Goal: Transaction & Acquisition: Subscribe to service/newsletter

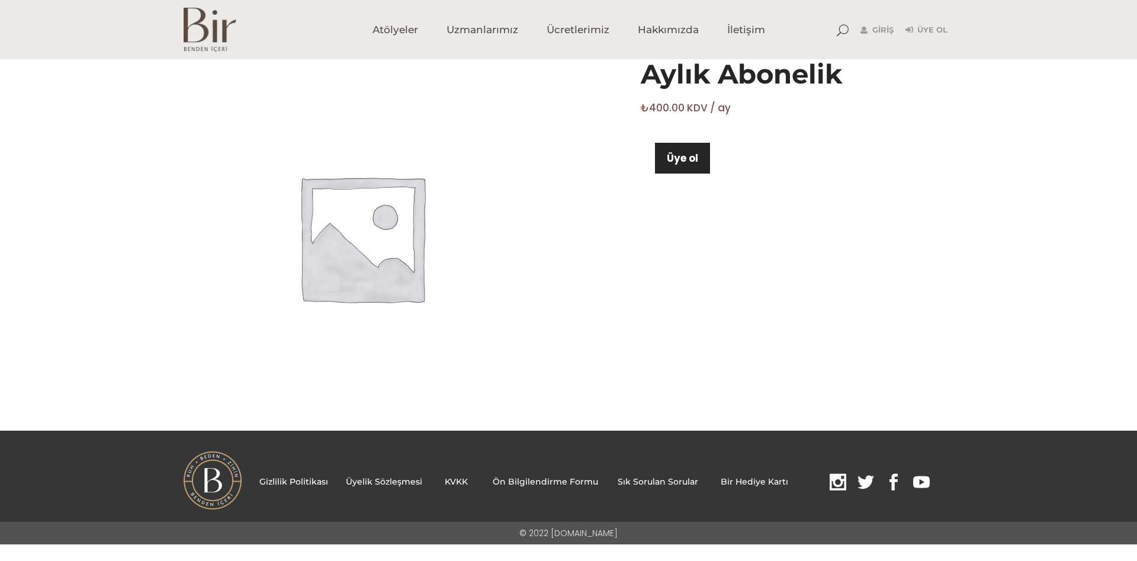
click at [700, 160] on button "Üye ol" at bounding box center [682, 158] width 55 height 31
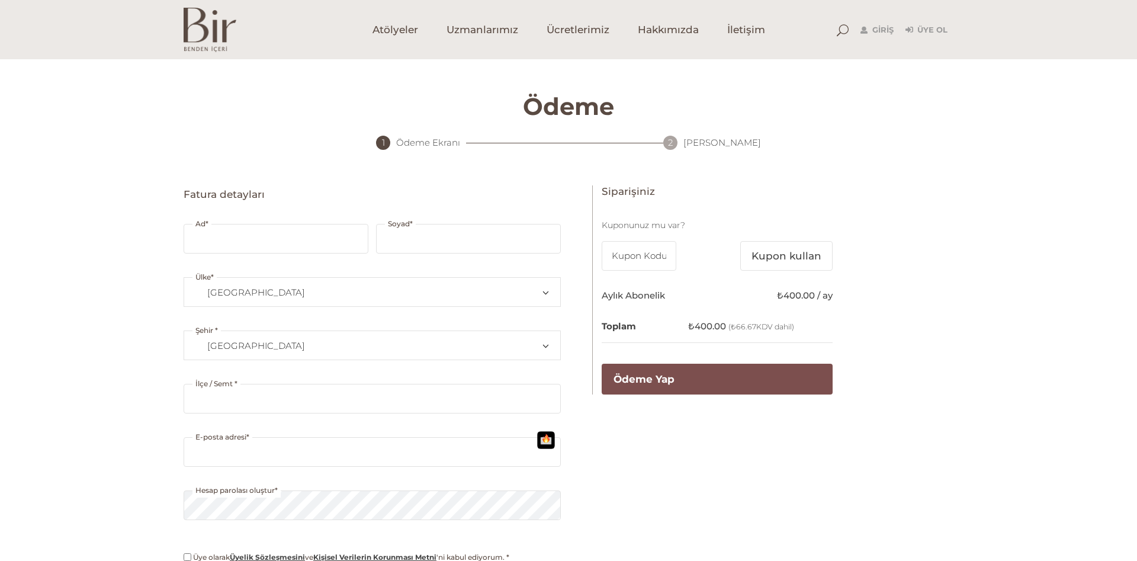
select select "TR34"
click at [237, 214] on p "Ad *" at bounding box center [276, 236] width 185 height 53
click at [235, 235] on input "Ad *" at bounding box center [276, 239] width 185 height 30
type input "kerim"
type input "can"
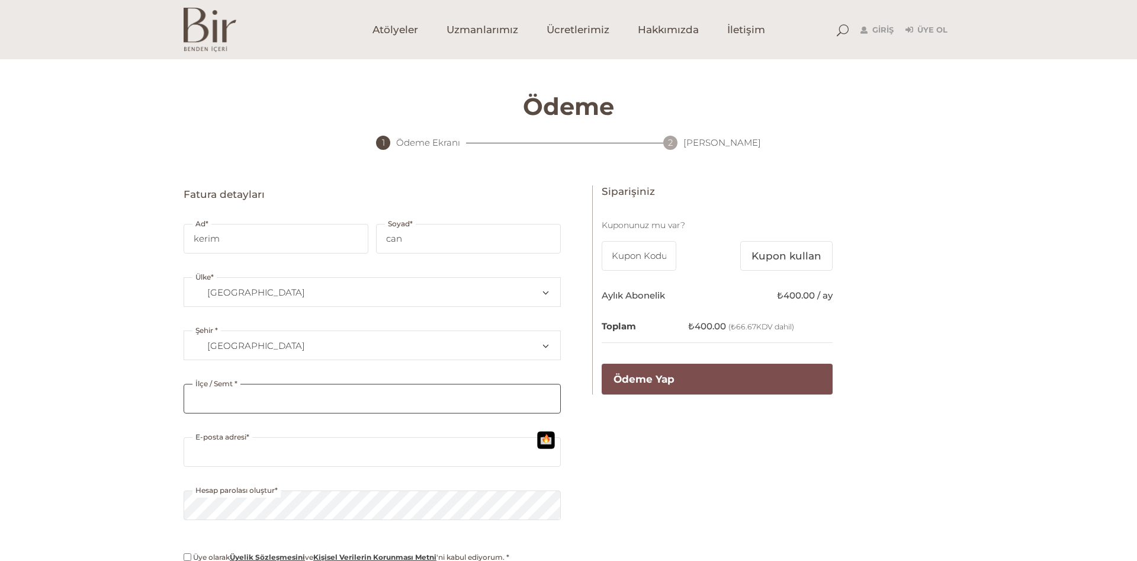
click at [255, 405] on input "İlçe / Semt *" at bounding box center [372, 399] width 377 height 30
type input "kars"
paste input "[EMAIL_ADDRESS][DOMAIN_NAME]"
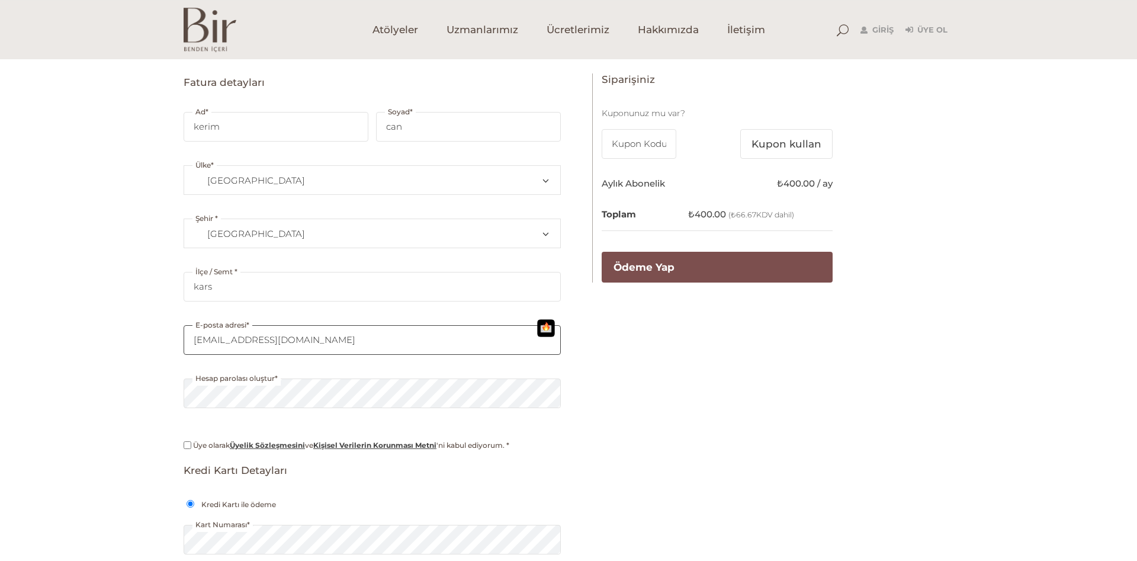
scroll to position [121, 0]
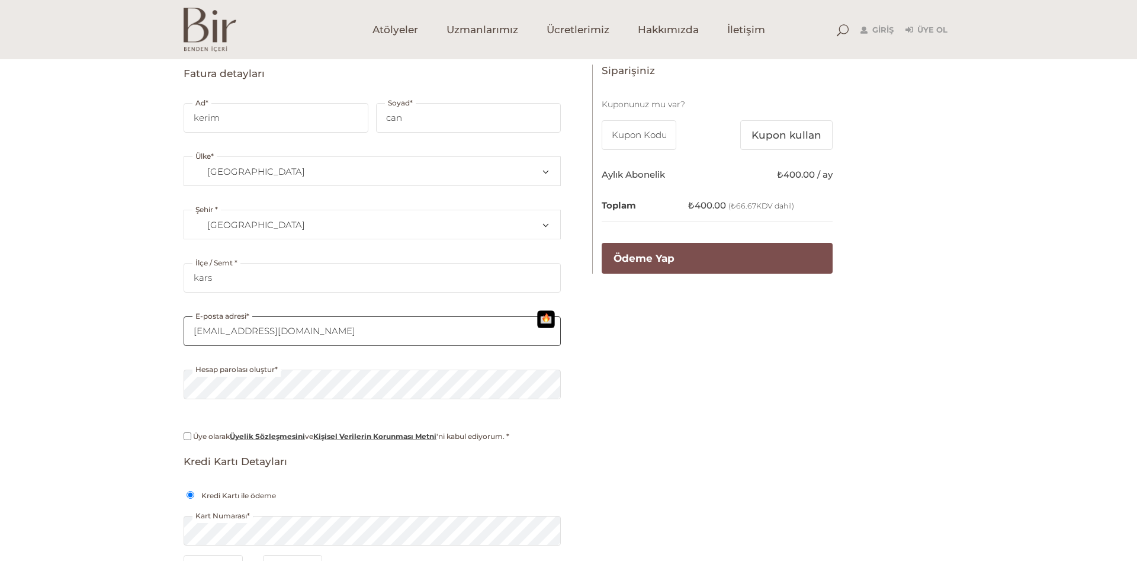
type input "[EMAIL_ADDRESS][DOMAIN_NAME]"
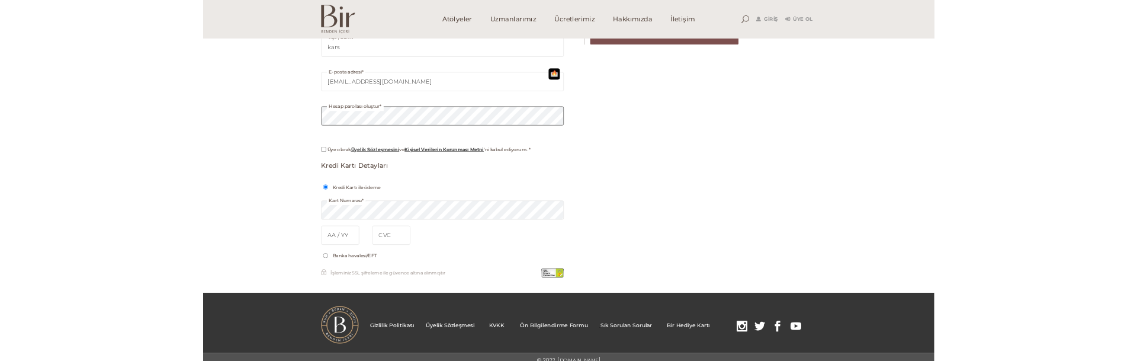
scroll to position [336, 0]
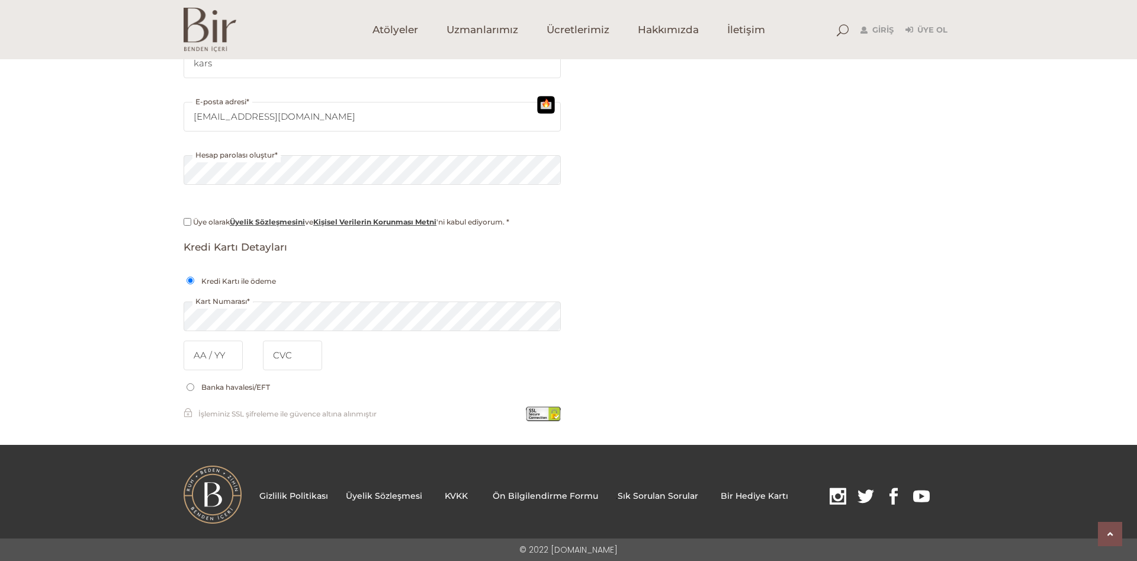
click at [237, 332] on p "Kart Numarası *" at bounding box center [372, 313] width 377 height 53
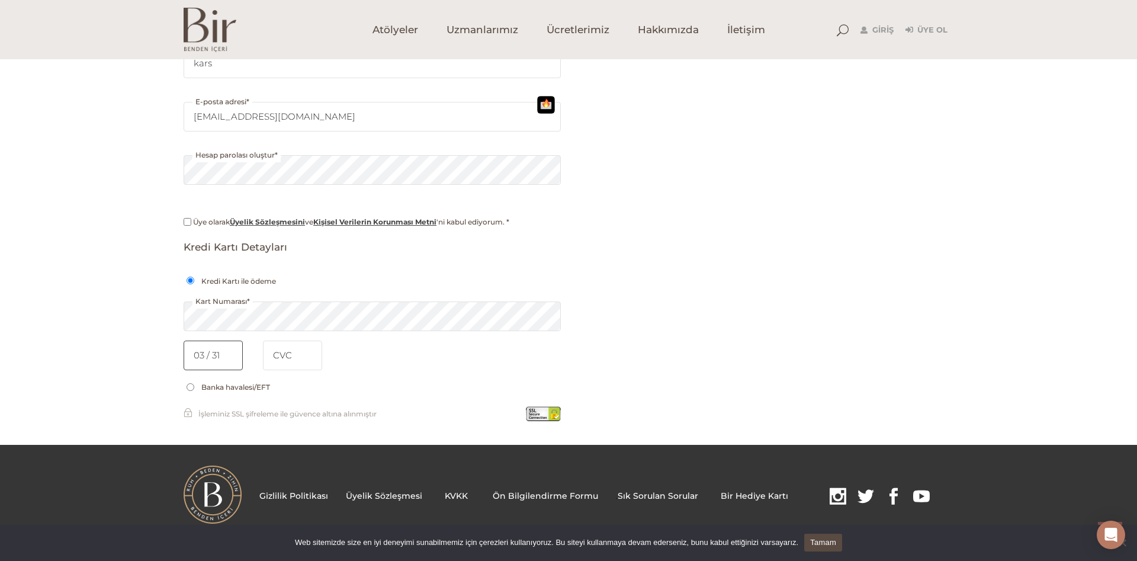
type input "03 / 31"
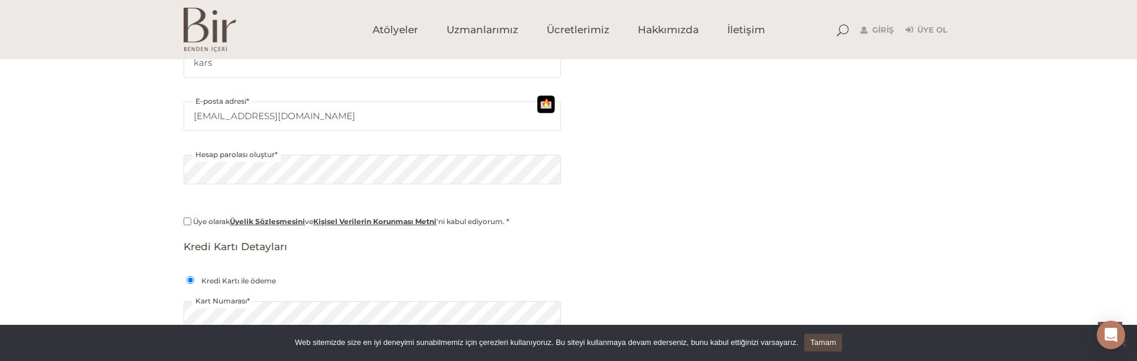
type input "301"
click at [185, 220] on input "Üye olarak Üyelik Sözleşmesini ve Kişisel Verilerin Korunması Metni 'ni kabul e…" at bounding box center [188, 221] width 8 height 8
checkbox input "true"
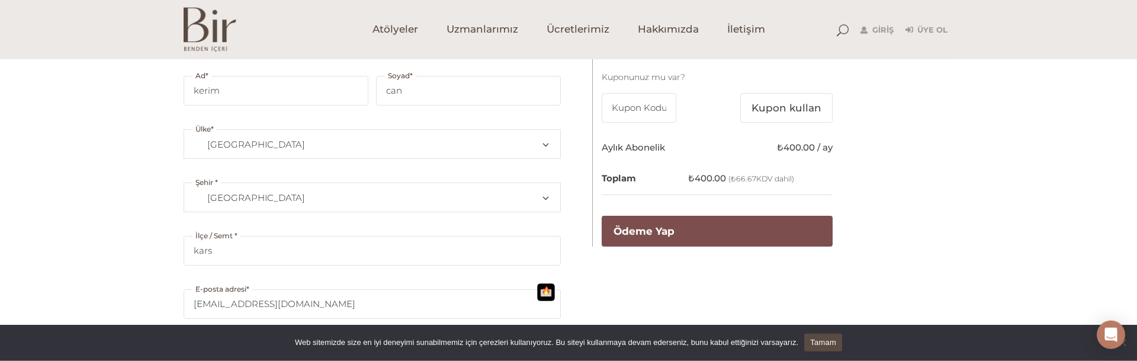
scroll to position [155, 0]
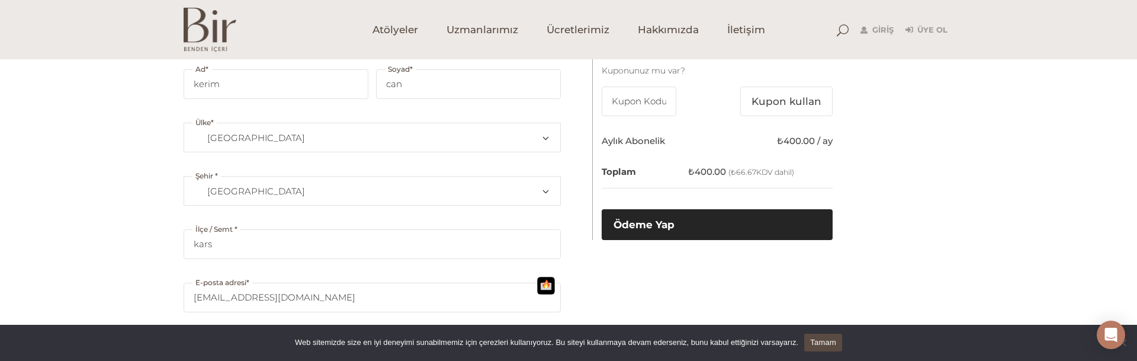
click at [661, 229] on button "Ödeme Yap" at bounding box center [717, 224] width 231 height 31
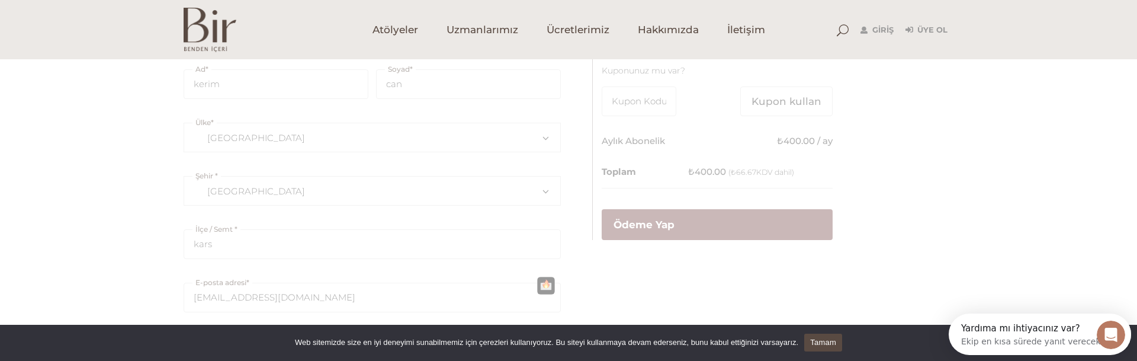
scroll to position [0, 0]
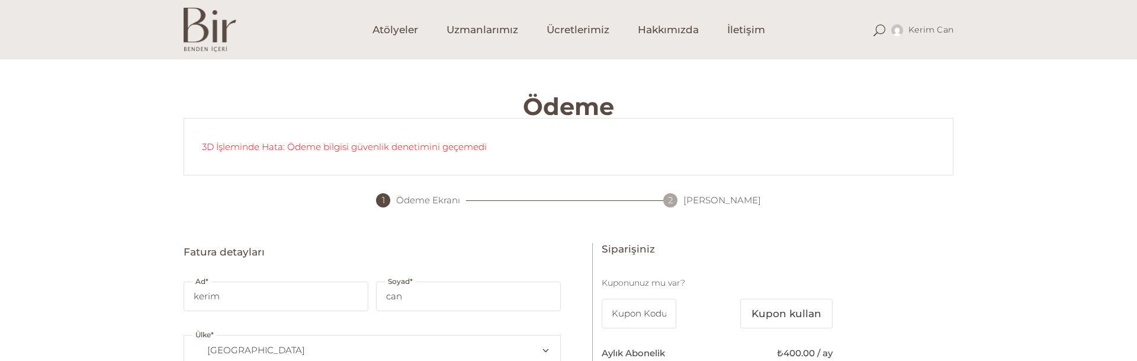
select select "TR34"
click at [507, 285] on input "can" at bounding box center [468, 296] width 185 height 30
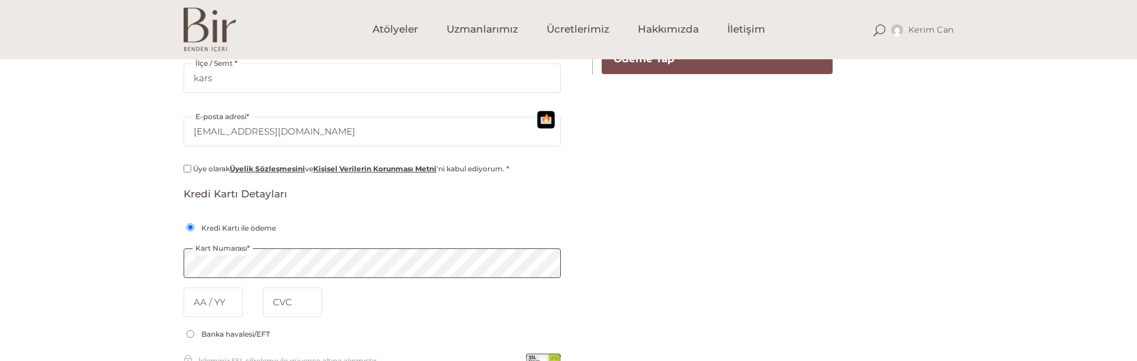
scroll to position [525, 0]
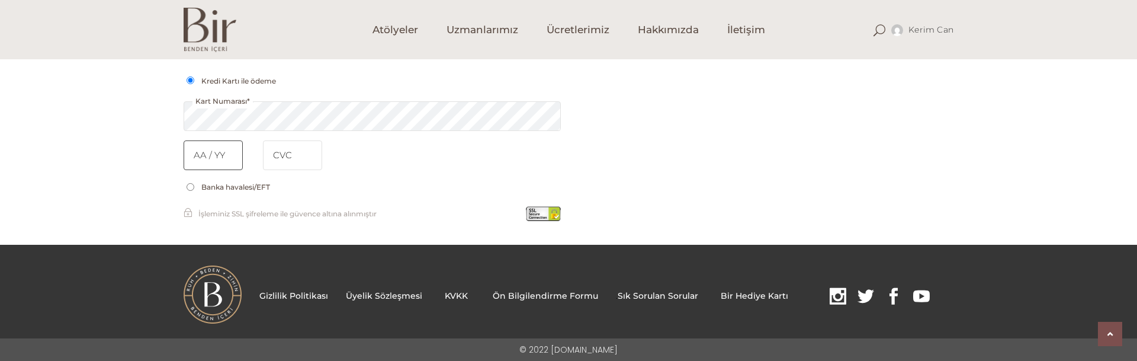
click at [218, 152] on input "text" at bounding box center [213, 155] width 59 height 30
type input "02 / 33"
click at [297, 158] on input "tel" at bounding box center [292, 155] width 59 height 30
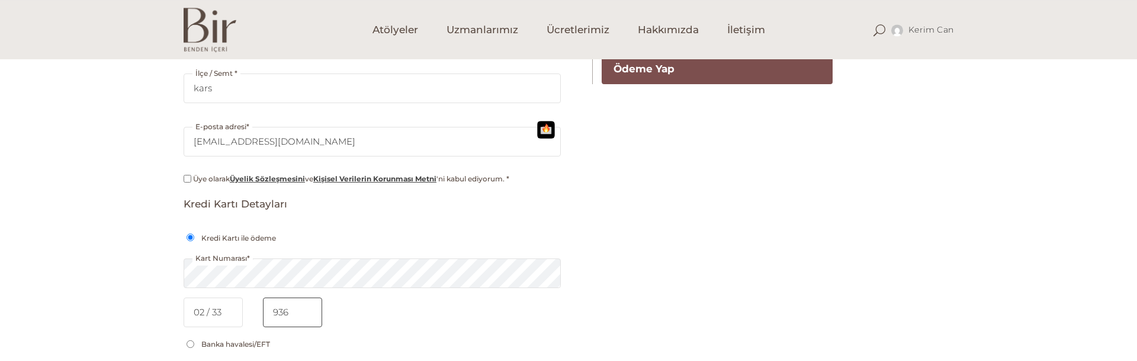
scroll to position [404, 0]
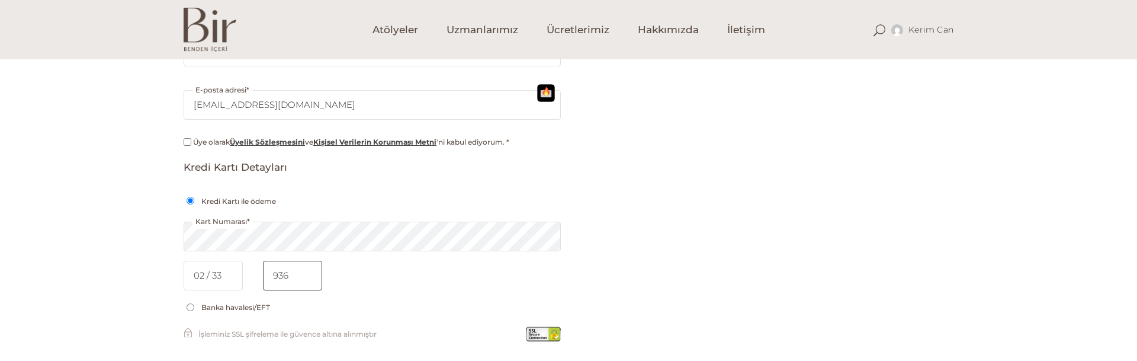
type input "936"
click at [185, 144] on input "Üye olarak Üyelik Sözleşmesini ve Kişisel Verilerin Korunması Metni 'ni kabul e…" at bounding box center [188, 142] width 8 height 8
checkbox input "true"
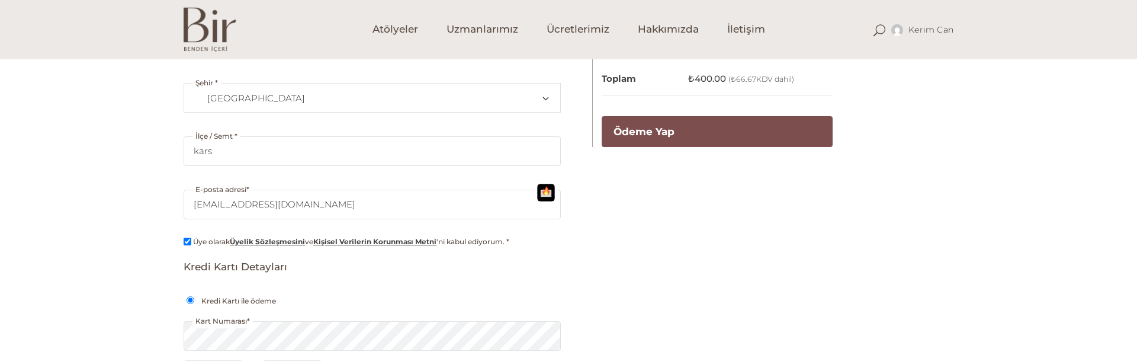
scroll to position [163, 0]
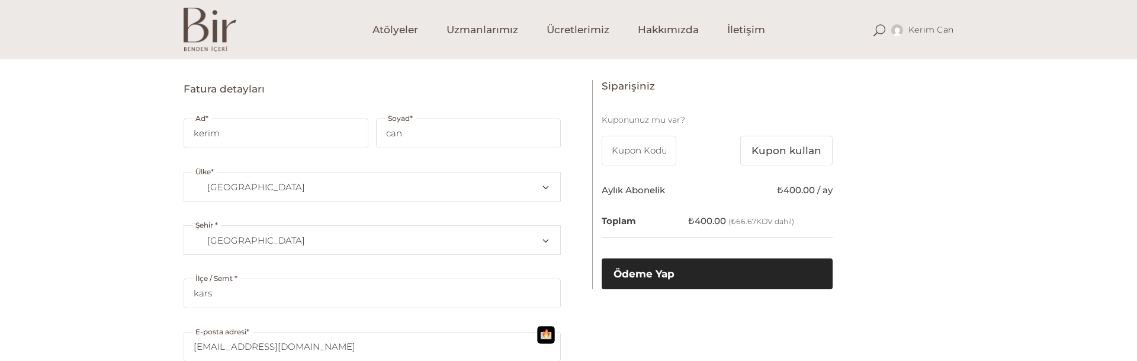
click at [669, 261] on button "Ödeme Yap" at bounding box center [717, 273] width 231 height 31
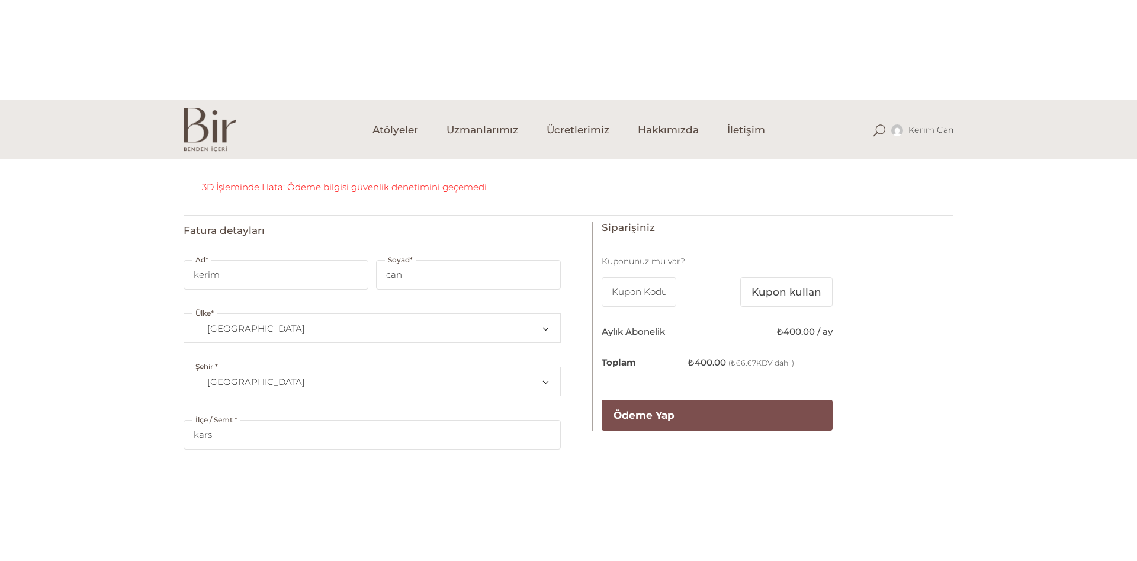
scroll to position [126, 0]
